Goal: Find specific page/section: Find specific page/section

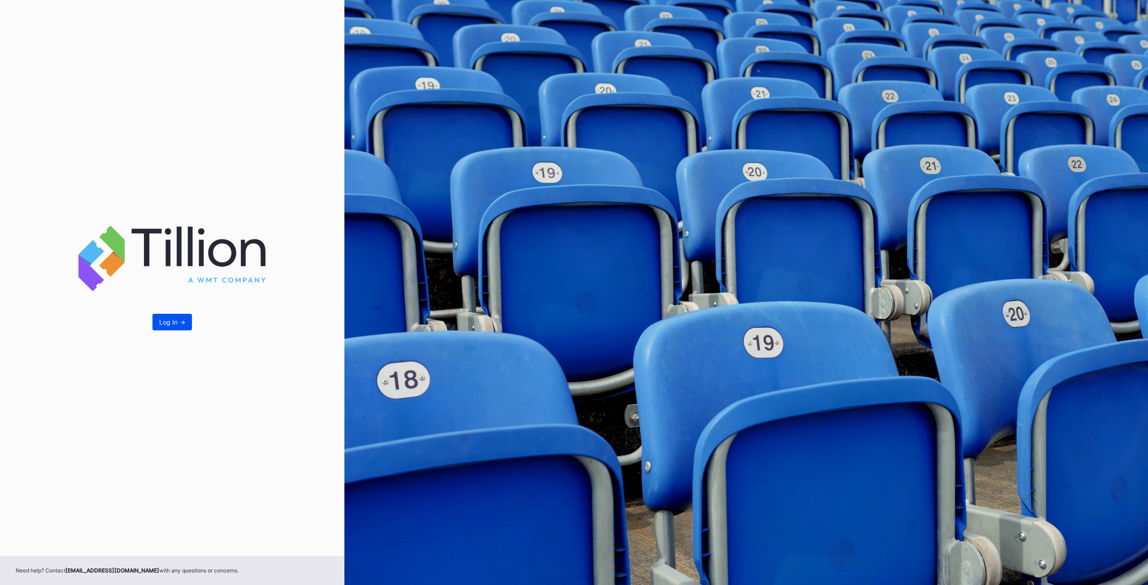
click at [168, 325] on div "Log In ->" at bounding box center [172, 322] width 26 height 8
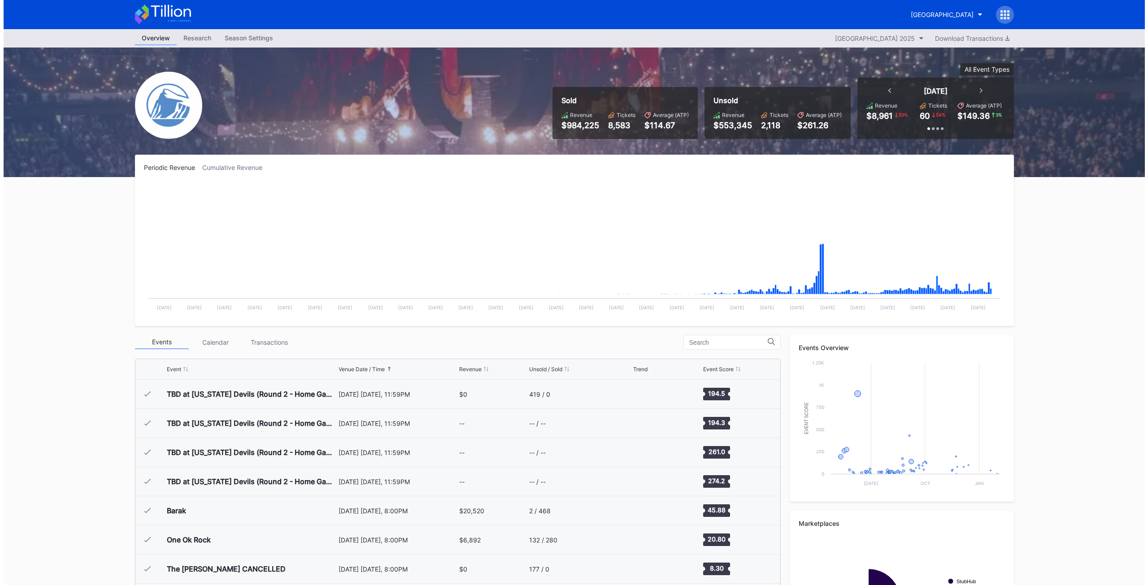
scroll to position [1020, 0]
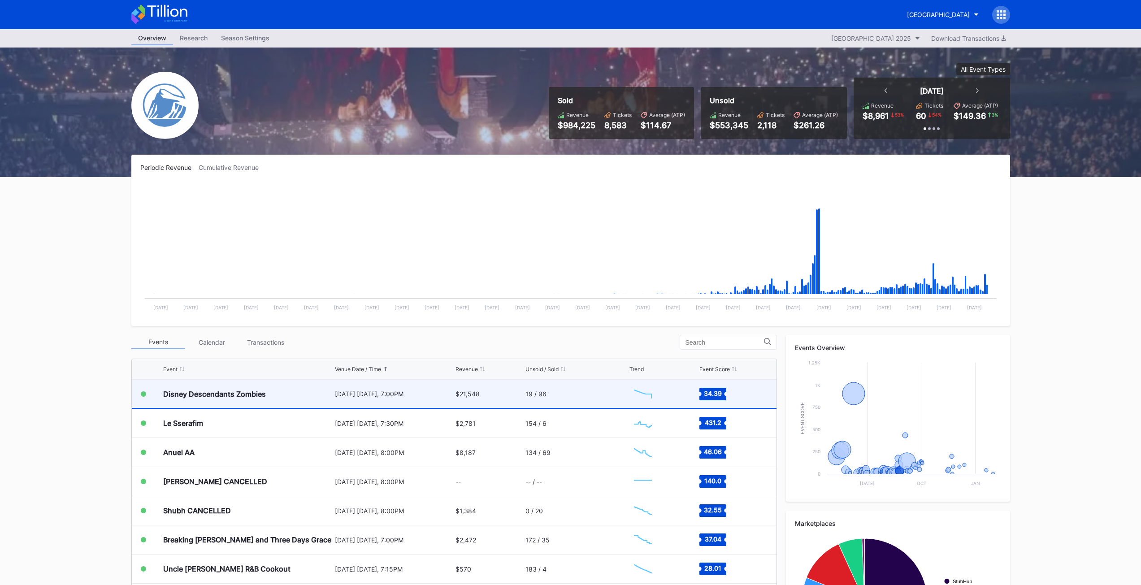
click at [193, 404] on div "Disney Descendants Zombies" at bounding box center [247, 394] width 169 height 28
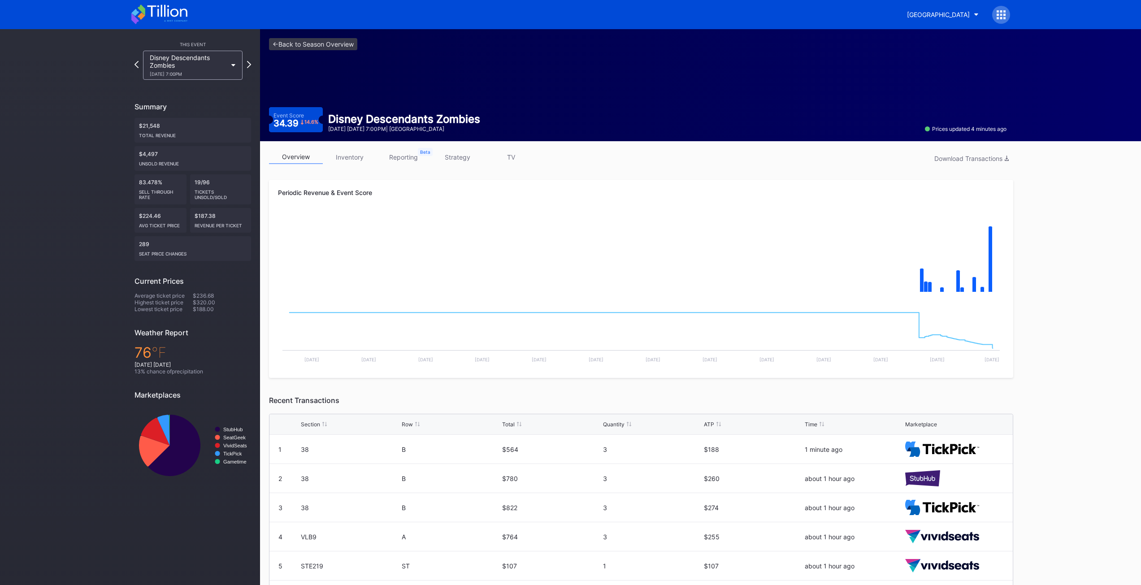
click at [353, 157] on link "inventory" at bounding box center [350, 157] width 54 height 14
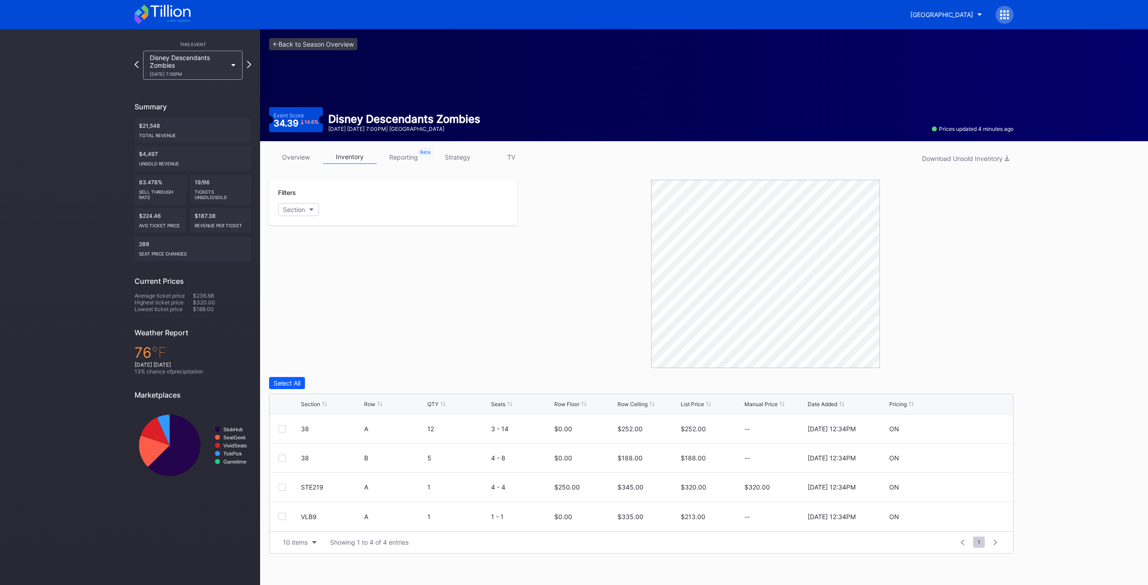
drag, startPoint x: 1147, startPoint y: 200, endPoint x: 919, endPoint y: 301, distance: 250.1
click at [1145, 237] on div "<- Back to Season Overview Event Score 34.39 14.6 % Disney Descendants Zombies …" at bounding box center [704, 307] width 888 height 556
click at [408, 160] on link "reporting" at bounding box center [404, 157] width 54 height 14
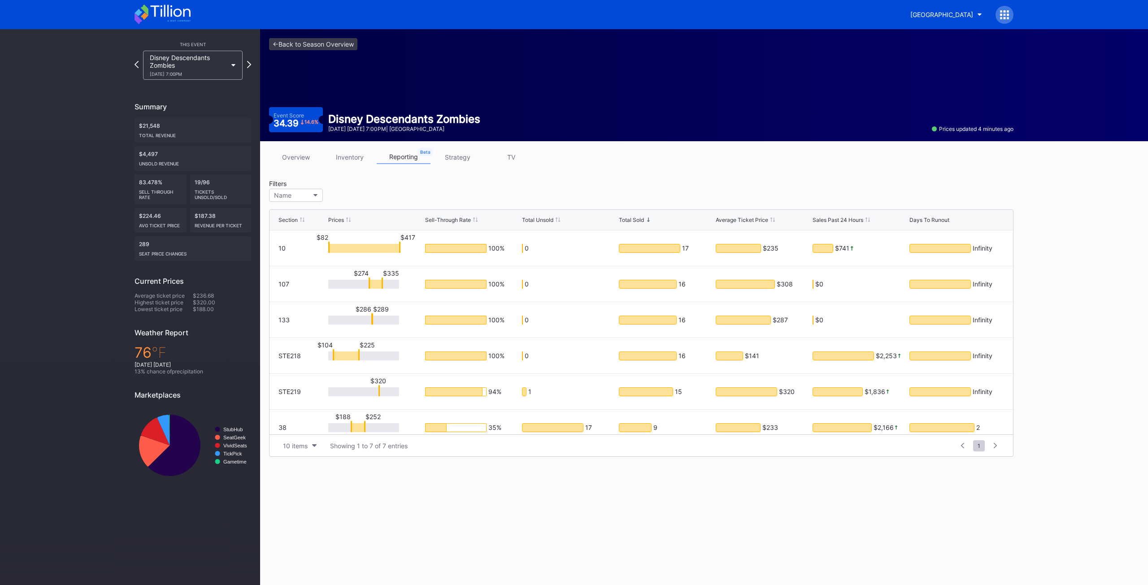
click at [357, 159] on link "inventory" at bounding box center [350, 157] width 54 height 14
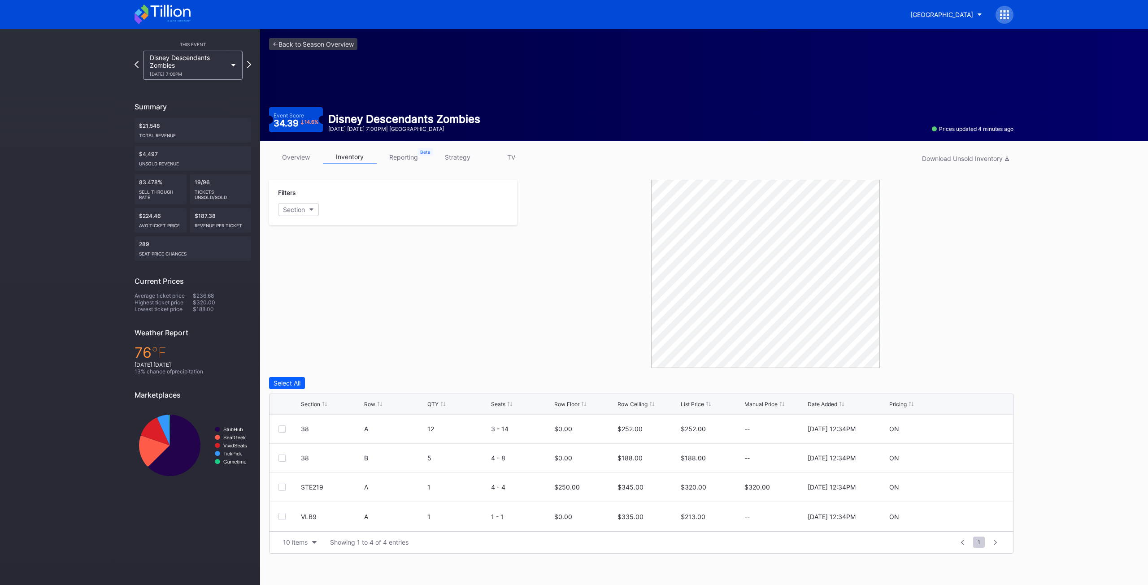
click at [485, 330] on div "Filters Section" at bounding box center [393, 274] width 248 height 188
